Goal: Task Accomplishment & Management: Use online tool/utility

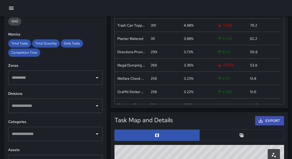
scroll to position [99, 0]
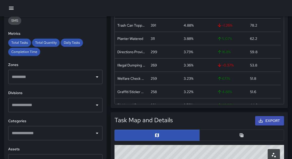
click at [37, 107] on input "text" at bounding box center [52, 105] width 82 height 10
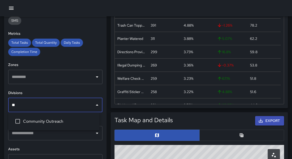
type input "***"
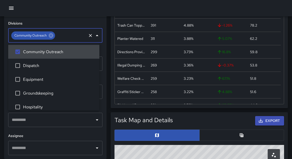
scroll to position [0, 0]
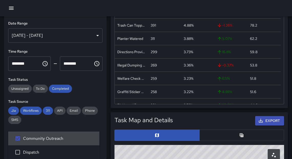
click at [38, 141] on span "Community Outreach" at bounding box center [59, 139] width 72 height 6
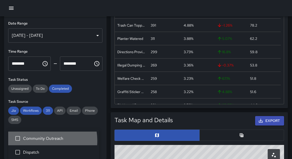
click at [37, 141] on span "Community Outreach" at bounding box center [59, 139] width 72 height 6
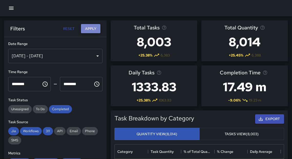
click at [90, 27] on button "Apply" at bounding box center [90, 28] width 19 height 9
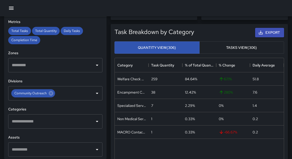
scroll to position [118, 0]
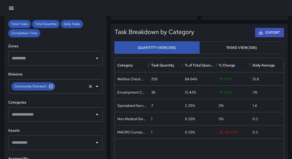
click at [50, 85] on icon at bounding box center [51, 86] width 5 height 5
click at [32, 58] on input "text" at bounding box center [52, 59] width 82 height 10
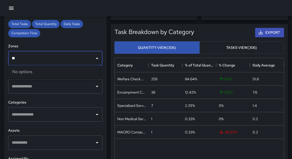
type input "*"
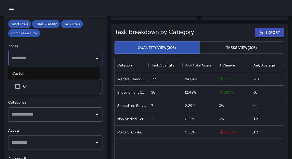
click at [40, 116] on input "text" at bounding box center [52, 115] width 82 height 10
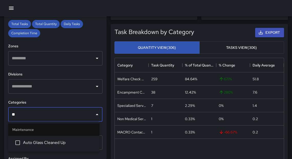
type input "***"
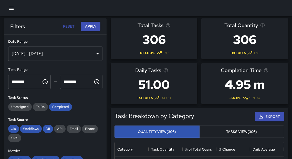
scroll to position [0, 0]
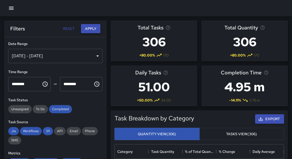
click at [92, 26] on button "Apply" at bounding box center [90, 28] width 19 height 9
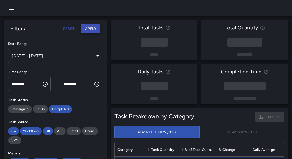
click at [92, 30] on button "Apply" at bounding box center [90, 28] width 19 height 9
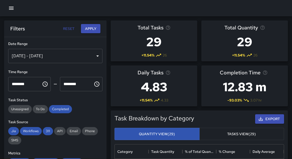
click at [93, 55] on div "[DATE] - [DATE]" at bounding box center [55, 56] width 94 height 14
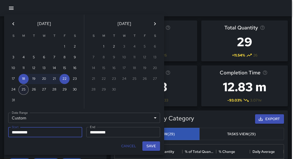
click at [22, 92] on button "25" at bounding box center [23, 90] width 10 height 10
type input "**********"
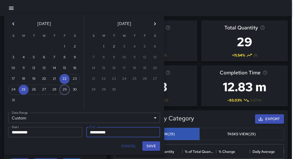
click at [64, 92] on button "29" at bounding box center [64, 90] width 10 height 10
type input "**********"
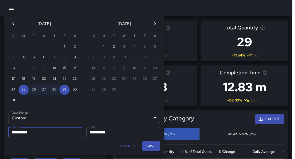
click at [151, 147] on button "Save" at bounding box center [151, 146] width 18 height 9
type input "**********"
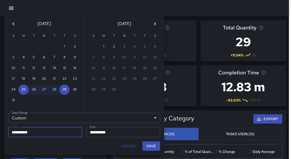
scroll to position [3, 3]
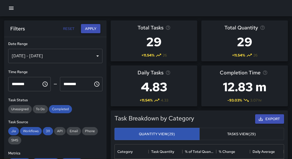
click at [91, 30] on button "Apply" at bounding box center [90, 28] width 19 height 9
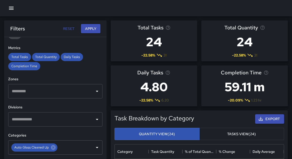
scroll to position [108, 0]
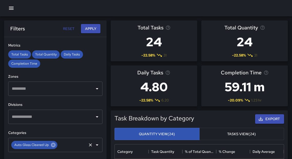
click at [52, 146] on icon at bounding box center [53, 145] width 6 height 6
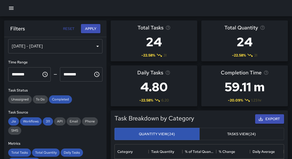
scroll to position [0, 0]
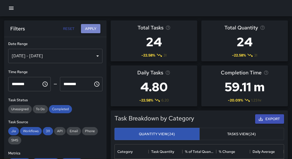
click at [89, 29] on button "Apply" at bounding box center [90, 28] width 19 height 9
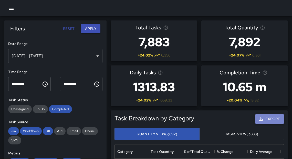
click at [270, 118] on button "Export" at bounding box center [269, 119] width 29 height 9
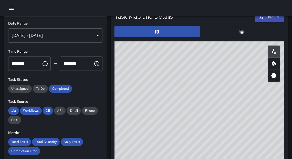
scroll to position [298, 0]
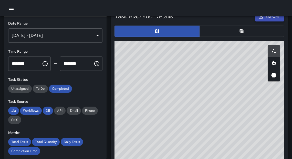
click at [261, 18] on icon "button" at bounding box center [261, 17] width 4 height 4
click at [238, 33] on button "button" at bounding box center [241, 31] width 85 height 11
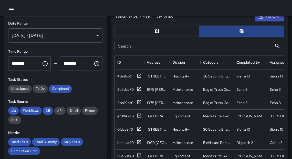
scroll to position [3, 3]
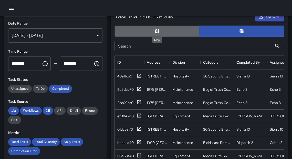
click at [155, 31] on icon "Map" at bounding box center [157, 31] width 5 height 5
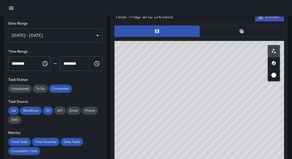
click at [272, 20] on button "Export" at bounding box center [269, 16] width 29 height 9
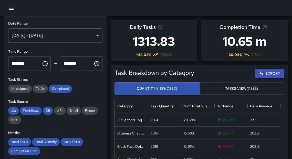
scroll to position [0, 0]
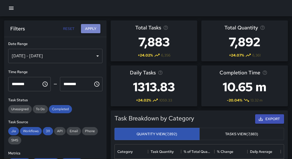
click at [92, 28] on button "Apply" at bounding box center [90, 28] width 19 height 9
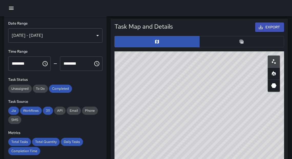
scroll to position [278, 0]
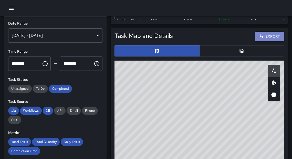
click at [265, 36] on button "Export" at bounding box center [269, 36] width 29 height 9
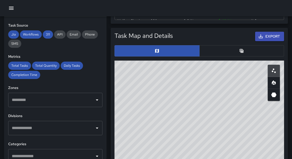
scroll to position [121, 0]
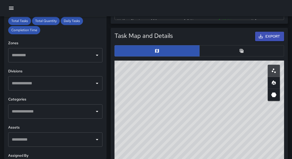
click at [38, 112] on input "text" at bounding box center [52, 112] width 82 height 10
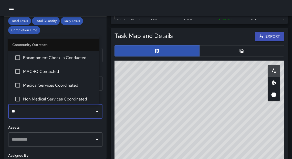
type input "***"
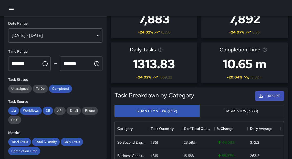
scroll to position [0, 0]
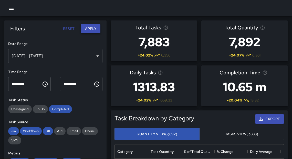
click at [91, 26] on button "Apply" at bounding box center [90, 28] width 19 height 9
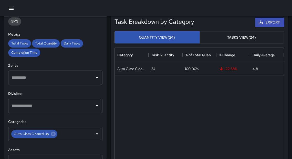
scroll to position [111, 0]
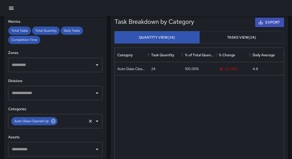
click at [54, 121] on icon at bounding box center [53, 121] width 5 height 5
click at [34, 93] on input "text" at bounding box center [52, 93] width 82 height 10
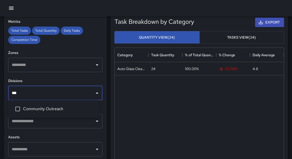
type input "****"
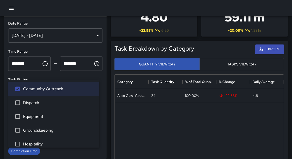
scroll to position [0, 0]
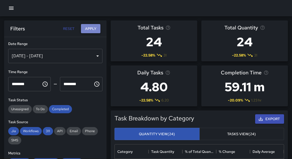
click at [90, 28] on button "Apply" at bounding box center [90, 28] width 19 height 9
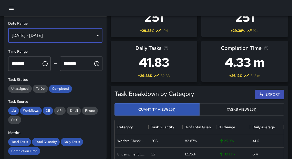
click at [66, 35] on div "[DATE] - [DATE]" at bounding box center [55, 35] width 94 height 14
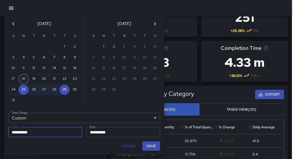
click at [23, 75] on button "18" at bounding box center [23, 79] width 10 height 10
type input "**********"
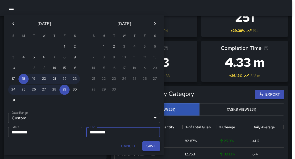
click at [156, 147] on button "Save" at bounding box center [151, 146] width 18 height 9
type input "**********"
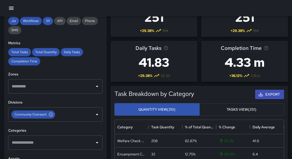
scroll to position [79, 0]
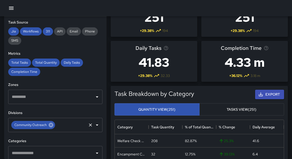
click at [51, 126] on icon at bounding box center [51, 125] width 5 height 5
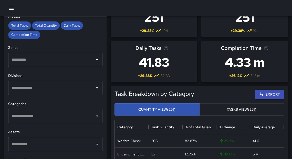
scroll to position [132, 0]
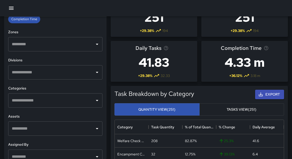
click at [94, 128] on icon "Open" at bounding box center [97, 129] width 6 height 6
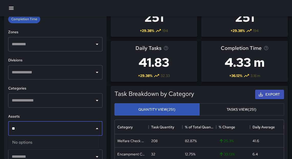
type input "*"
click at [94, 102] on icon "Open" at bounding box center [97, 101] width 6 height 6
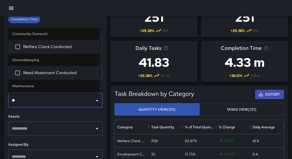
type input "***"
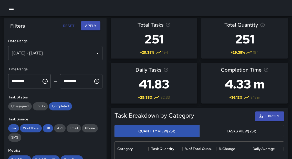
scroll to position [0, 0]
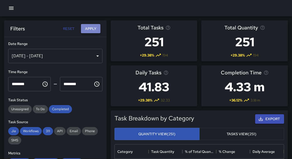
click at [94, 29] on button "Apply" at bounding box center [90, 28] width 19 height 9
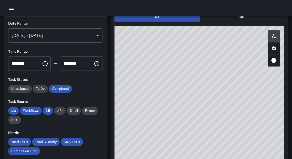
scroll to position [309, 0]
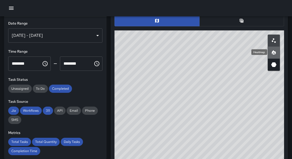
click at [276, 55] on icon "Heatmap" at bounding box center [274, 53] width 6 height 6
drag, startPoint x: 196, startPoint y: 98, endPoint x: 163, endPoint y: 68, distance: 43.9
click at [163, 68] on div "© Mapbox © OpenStreetMap Improve this map" at bounding box center [200, 132] width 170 height 205
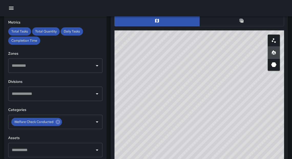
scroll to position [114, 0]
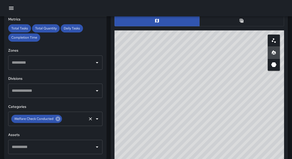
click at [57, 119] on icon at bounding box center [58, 119] width 6 height 6
click at [55, 119] on input "text" at bounding box center [52, 119] width 82 height 10
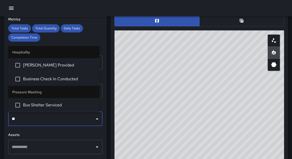
type input "***"
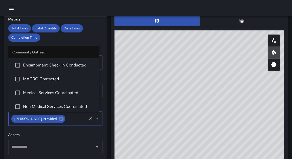
scroll to position [397, 0]
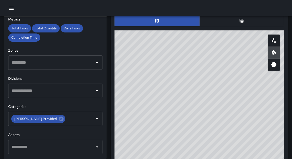
drag, startPoint x: 107, startPoint y: 110, endPoint x: 107, endPoint y: 134, distance: 23.3
click at [108, 138] on div "Task Map and Details Export ID Address Division 0b08f660 801 Broadway Community…" at bounding box center [197, 115] width 181 height 242
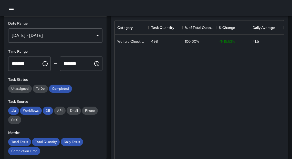
scroll to position [0, 0]
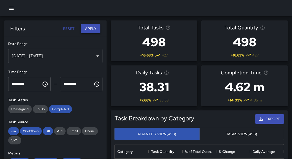
click at [90, 28] on button "Apply" at bounding box center [90, 28] width 19 height 9
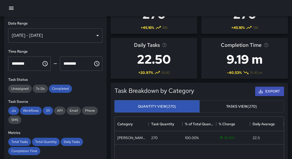
scroll to position [46, 0]
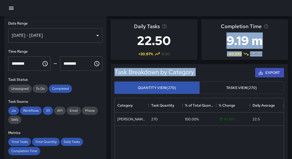
drag, startPoint x: 292, startPoint y: 33, endPoint x: 294, endPoint y: 68, distance: 35.7
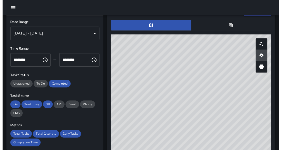
scroll to position [299, 0]
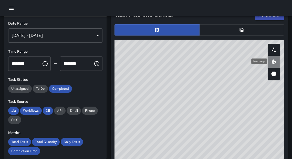
click at [275, 62] on icon "Heatmap" at bounding box center [274, 61] width 4 height 5
drag, startPoint x: 219, startPoint y: 119, endPoint x: 210, endPoint y: 115, distance: 9.8
click at [210, 119] on div "© Mapbox © OpenStreetMap Improve this map" at bounding box center [200, 142] width 170 height 205
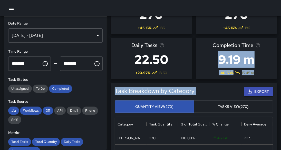
scroll to position [0, 0]
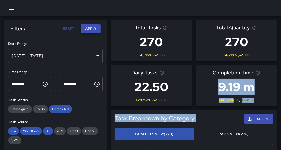
click at [92, 29] on button "Apply" at bounding box center [90, 28] width 19 height 9
click at [93, 29] on button "Apply" at bounding box center [90, 28] width 19 height 9
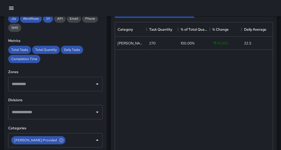
scroll to position [137, 0]
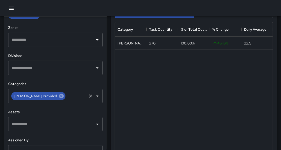
click at [59, 95] on icon at bounding box center [61, 96] width 5 height 5
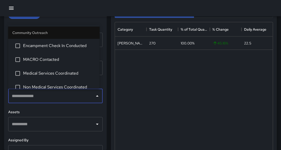
click at [41, 95] on input "text" at bounding box center [52, 96] width 82 height 10
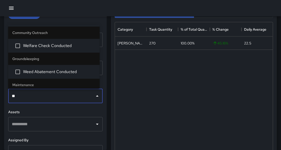
type input "***"
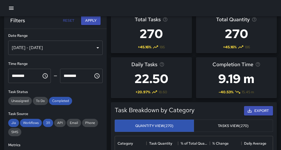
scroll to position [0, 0]
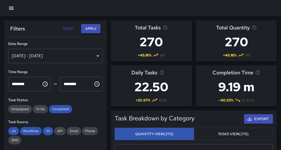
click at [91, 27] on button "Apply" at bounding box center [90, 28] width 19 height 9
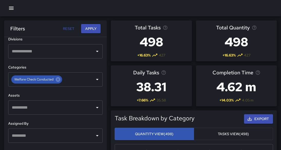
scroll to position [178, 0]
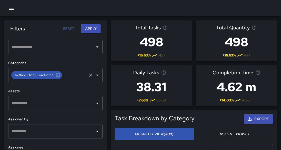
click at [59, 76] on icon at bounding box center [58, 75] width 5 height 5
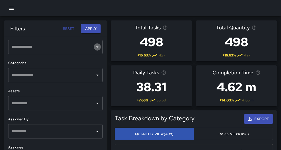
click at [96, 47] on icon "Open" at bounding box center [97, 47] width 3 height 1
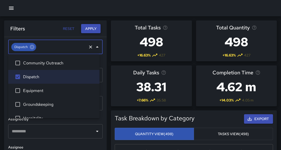
click at [93, 29] on button "Apply" at bounding box center [90, 28] width 19 height 9
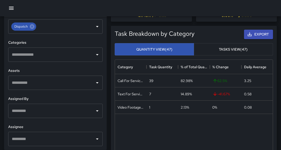
scroll to position [120, 0]
